Goal: Go to known website: Access a specific website the user already knows

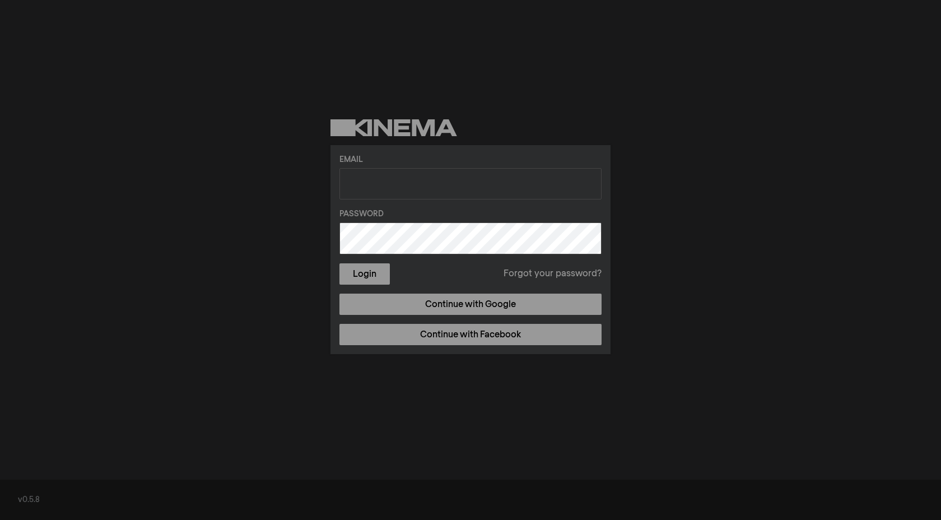
type input "[EMAIL_ADDRESS][DOMAIN_NAME]"
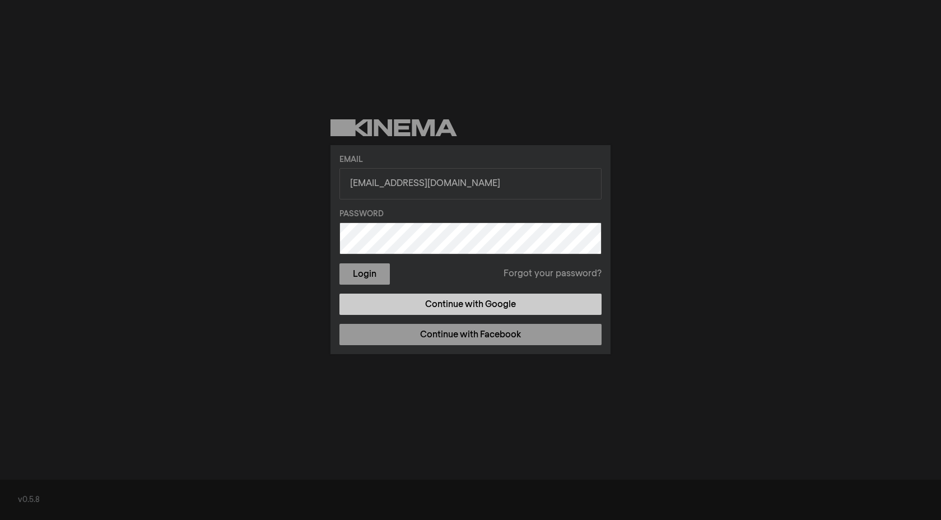
click at [449, 311] on link "Continue with Google" at bounding box center [470, 303] width 262 height 21
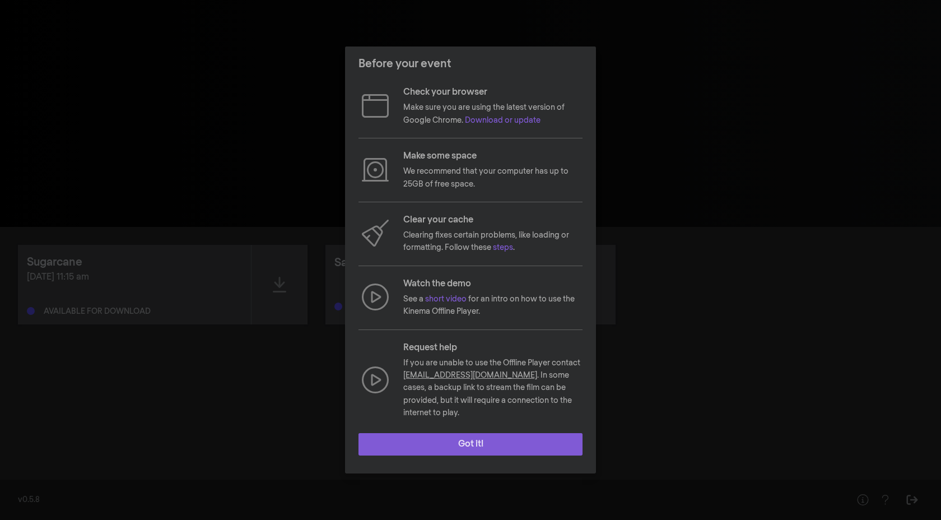
click at [445, 446] on button "Got it!" at bounding box center [470, 444] width 224 height 22
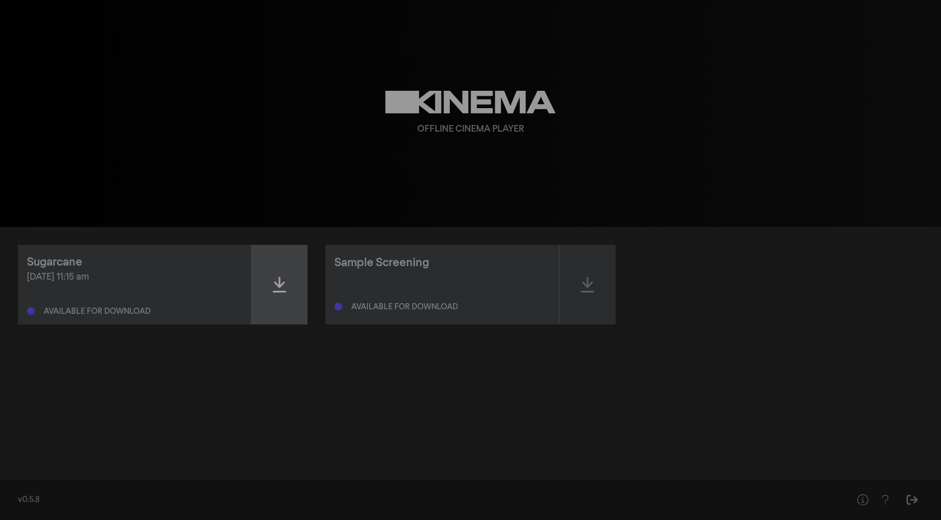
click at [276, 282] on icon at bounding box center [279, 285] width 13 height 18
